Goal: Task Accomplishment & Management: Manage account settings

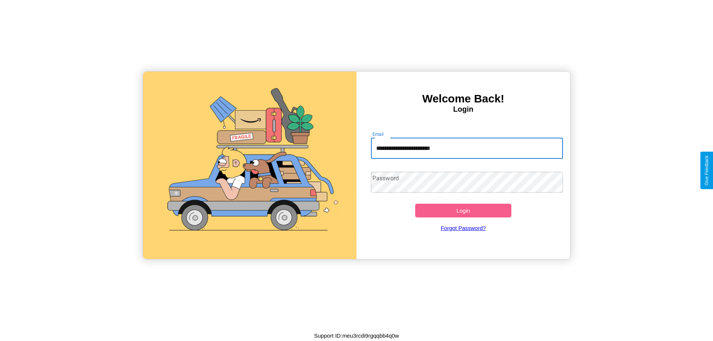
type input "**********"
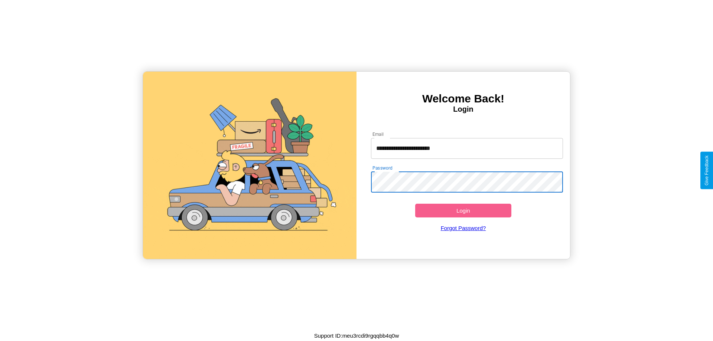
click at [463, 211] on button "Login" at bounding box center [463, 211] width 96 height 14
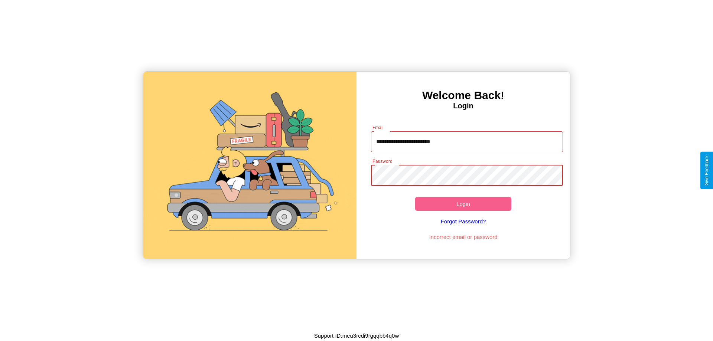
click at [463, 204] on button "Login" at bounding box center [463, 204] width 96 height 14
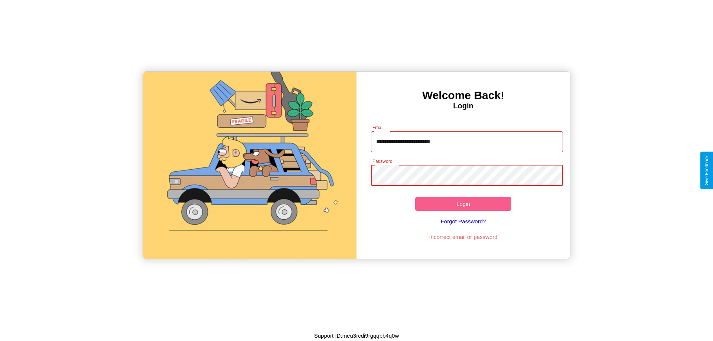
click at [463, 204] on button "Login" at bounding box center [463, 204] width 96 height 14
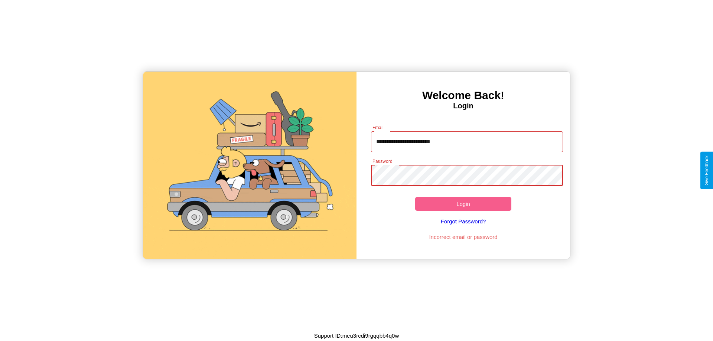
click at [463, 204] on button "Login" at bounding box center [463, 204] width 96 height 14
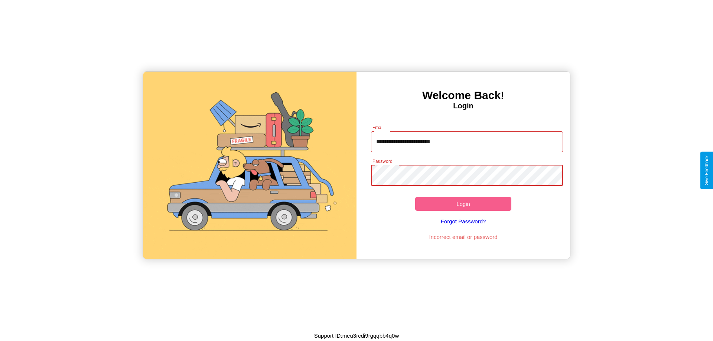
click at [463, 204] on button "Login" at bounding box center [463, 204] width 96 height 14
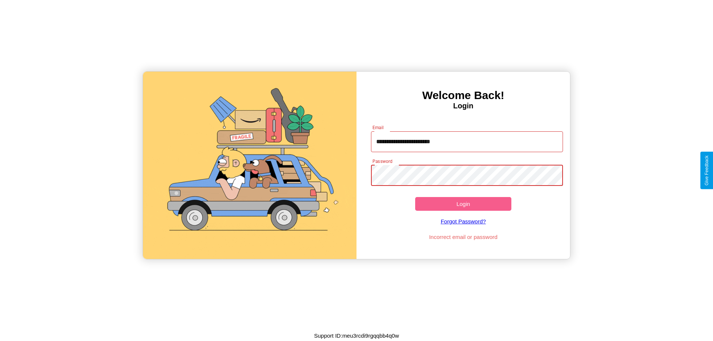
click at [463, 204] on button "Login" at bounding box center [463, 204] width 96 height 14
